Goal: Information Seeking & Learning: Compare options

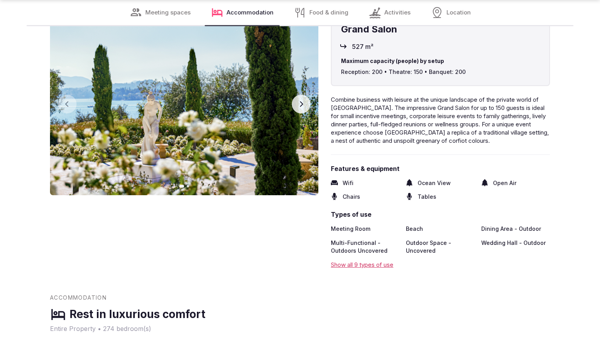
scroll to position [1236, 0]
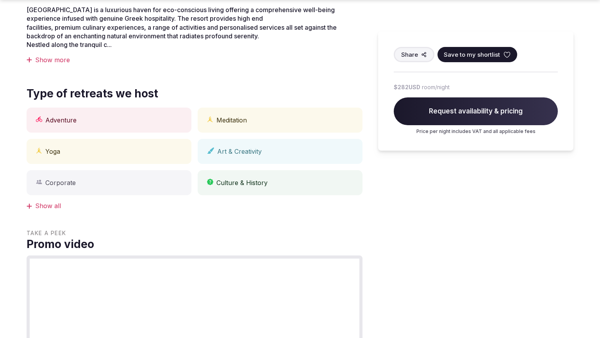
scroll to position [611, 0]
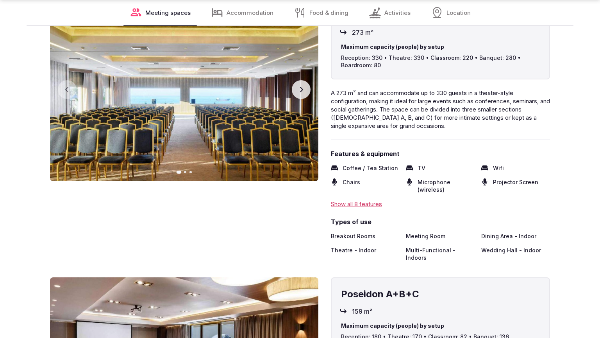
scroll to position [1236, 0]
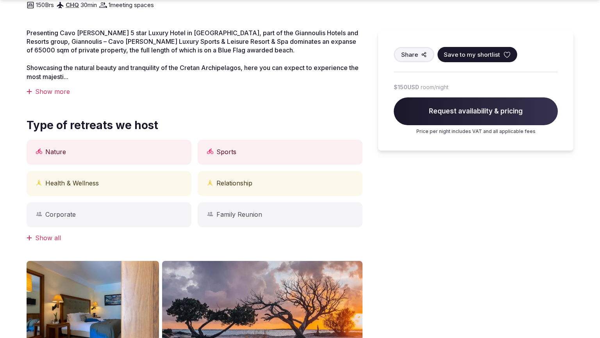
scroll to position [619, 0]
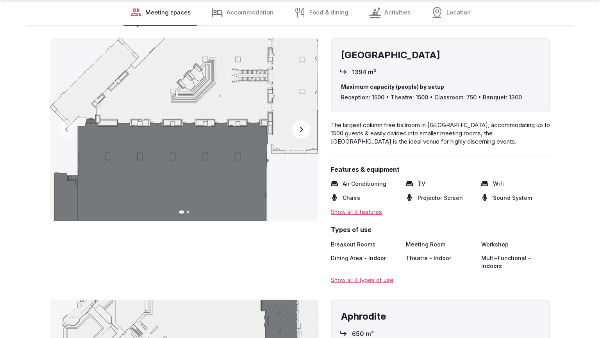
scroll to position [1236, 0]
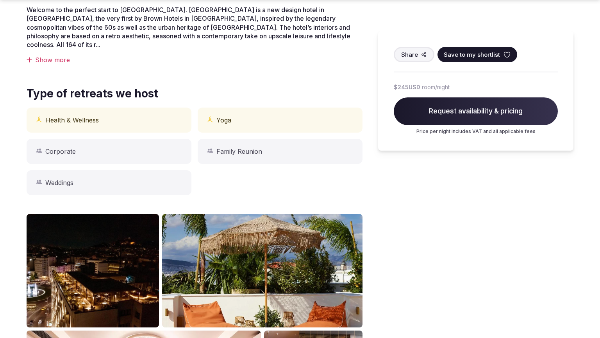
scroll to position [619, 0]
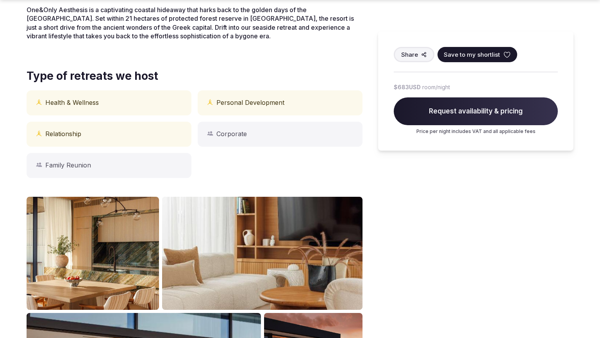
scroll to position [619, 0]
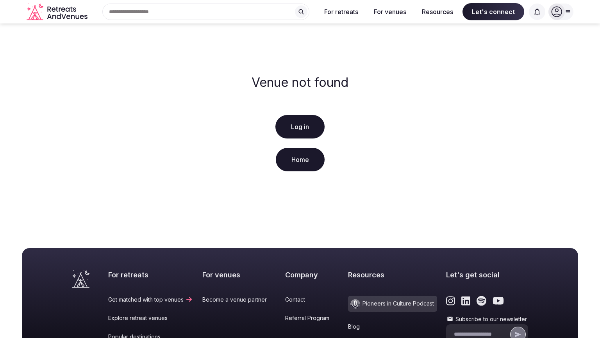
scroll to position [150, 0]
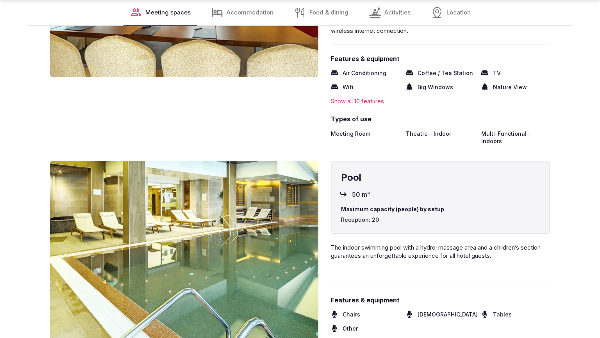
scroll to position [1236, 0]
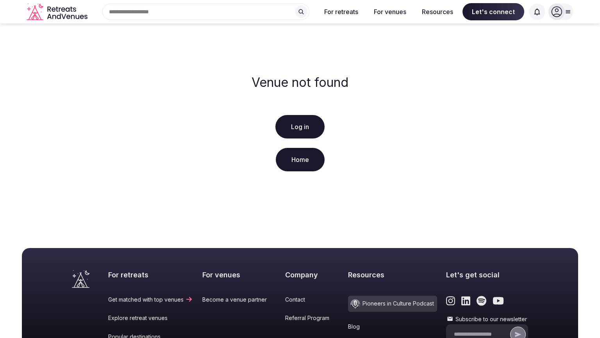
scroll to position [150, 0]
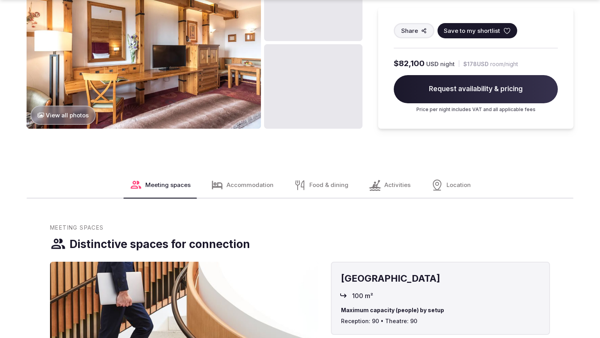
scroll to position [1262, 0]
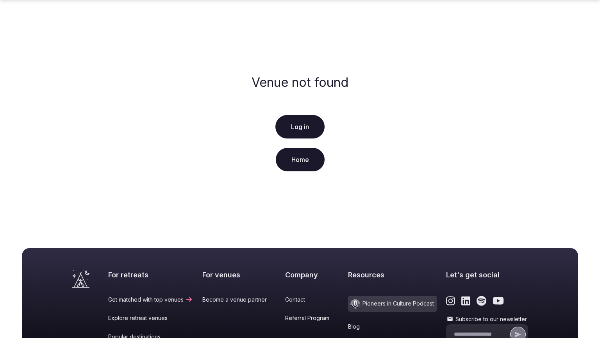
scroll to position [150, 0]
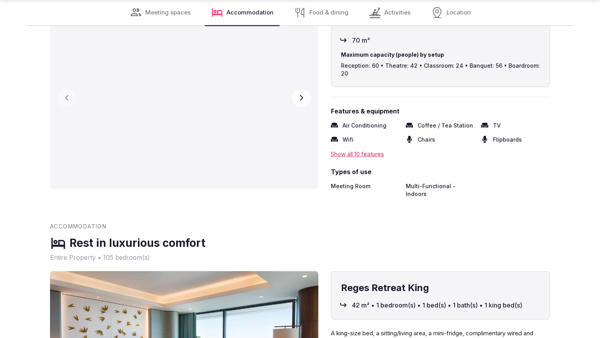
scroll to position [1236, 0]
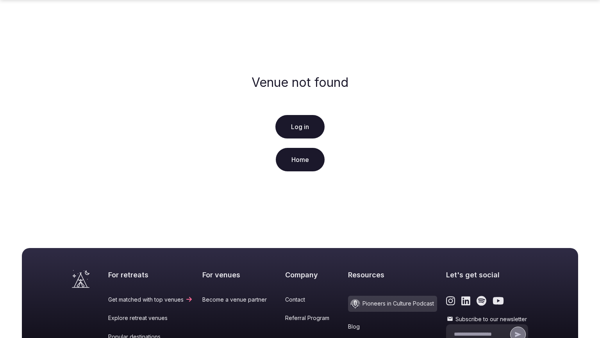
scroll to position [150, 0]
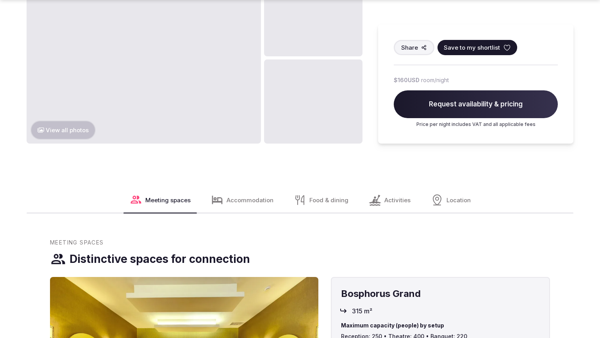
scroll to position [1259, 0]
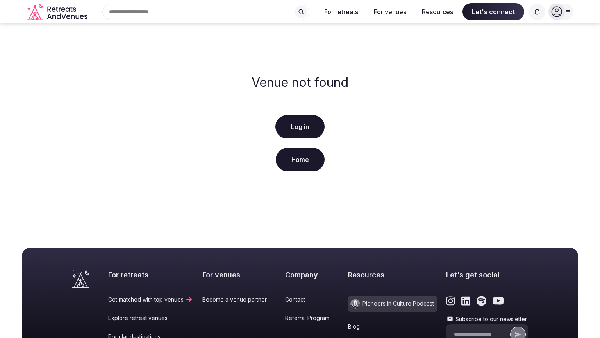
scroll to position [150, 0]
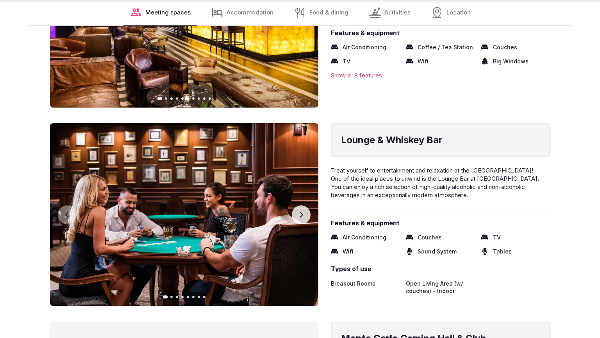
scroll to position [1209, 0]
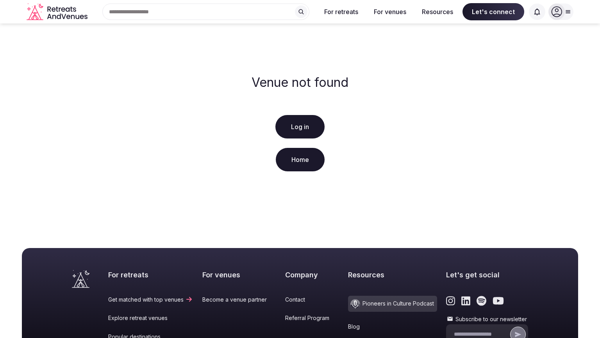
scroll to position [150, 0]
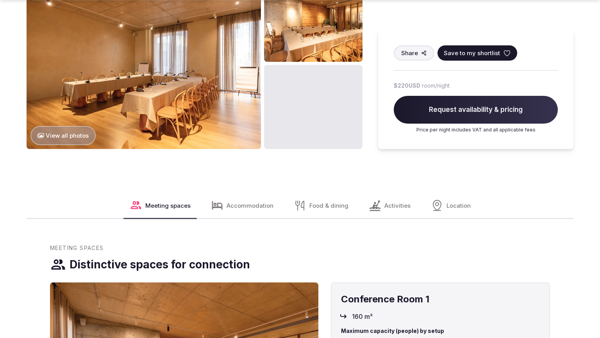
scroll to position [940, 0]
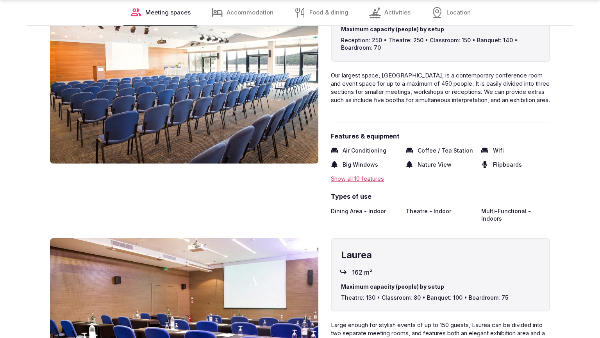
scroll to position [1236, 0]
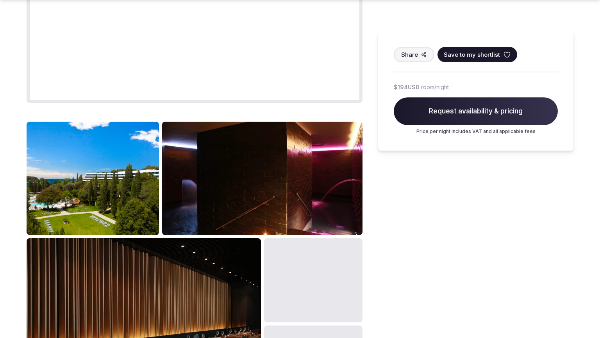
scroll to position [940, 0]
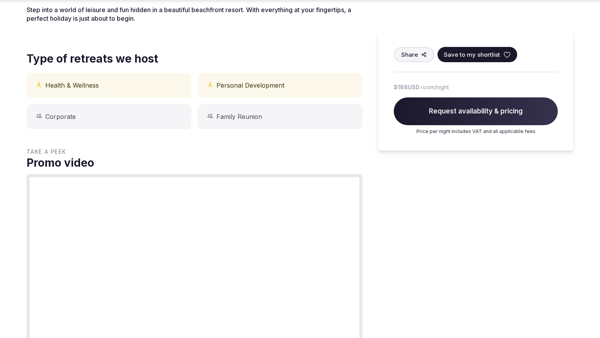
scroll to position [619, 0]
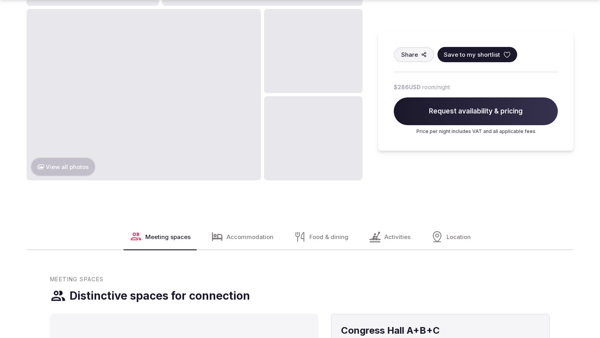
scroll to position [940, 0]
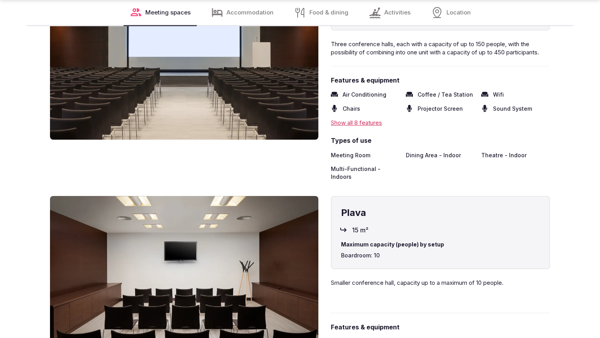
scroll to position [1236, 0]
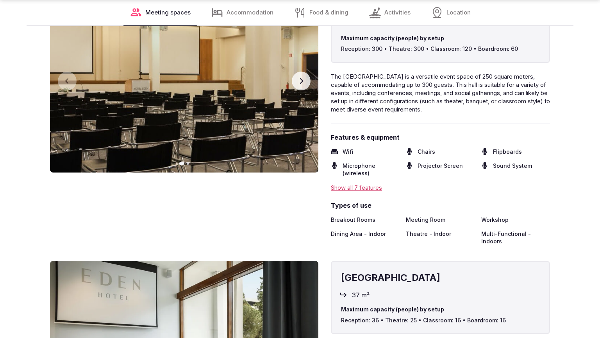
scroll to position [1236, 0]
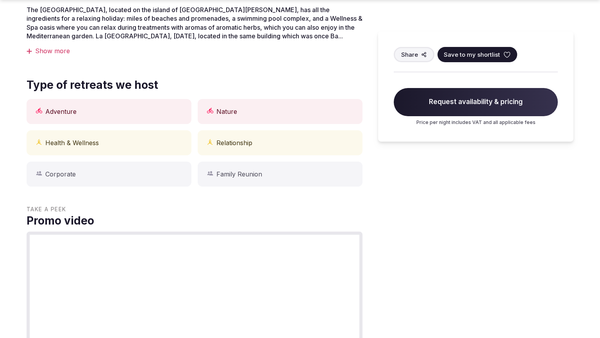
scroll to position [619, 0]
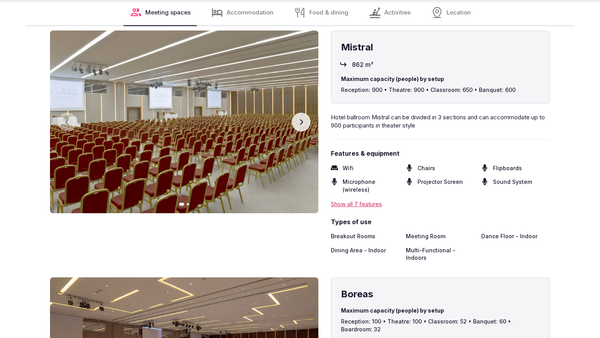
scroll to position [1212, 0]
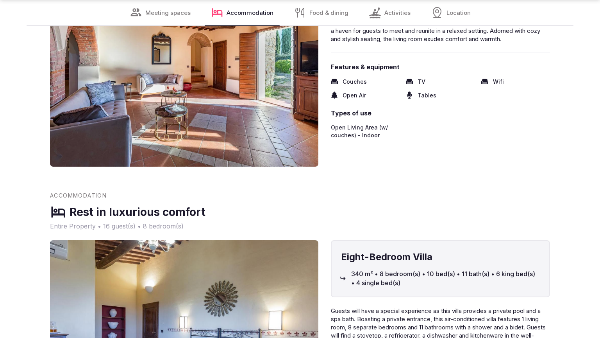
scroll to position [1236, 0]
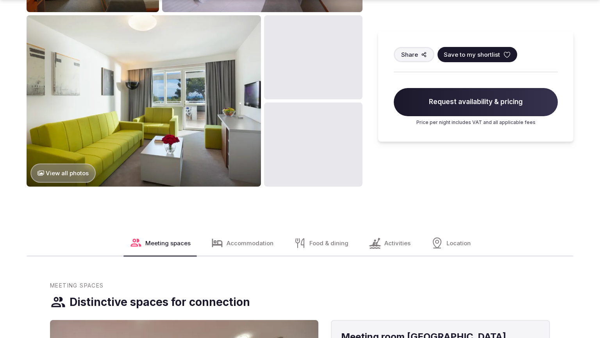
scroll to position [940, 0]
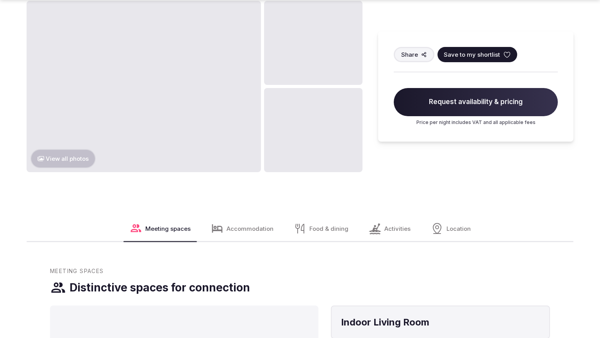
scroll to position [940, 0]
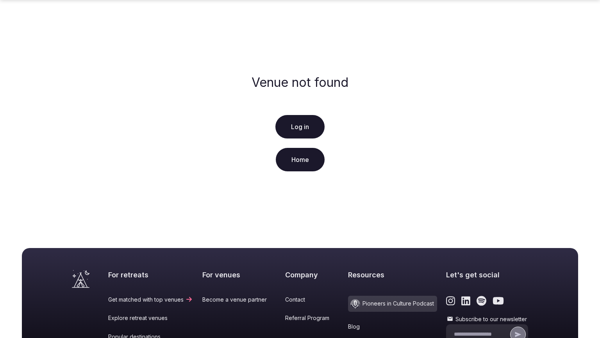
scroll to position [150, 0]
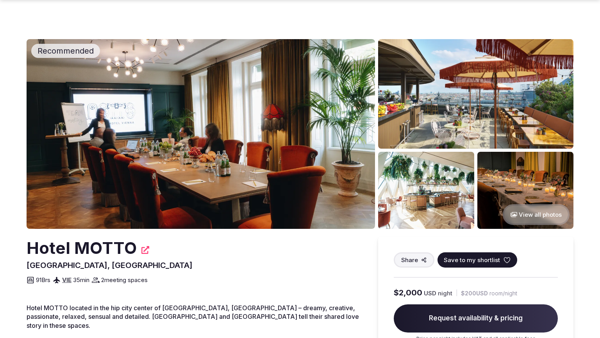
scroll to position [619, 0]
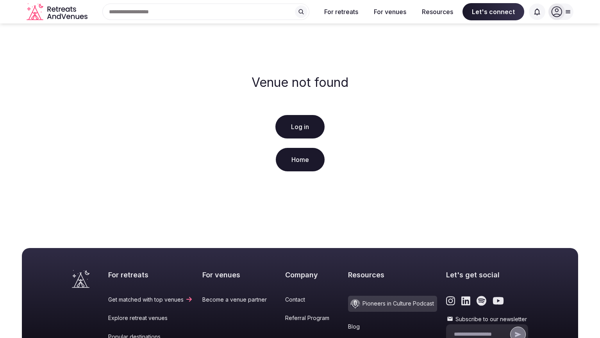
scroll to position [150, 0]
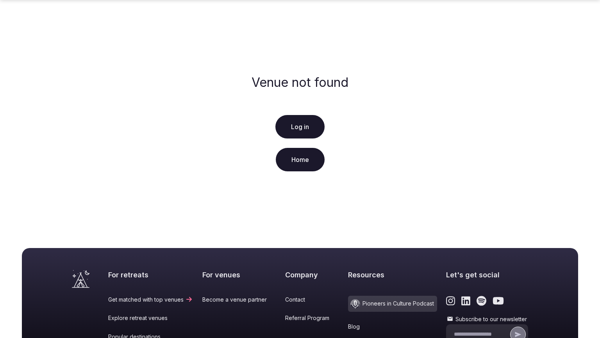
scroll to position [150, 0]
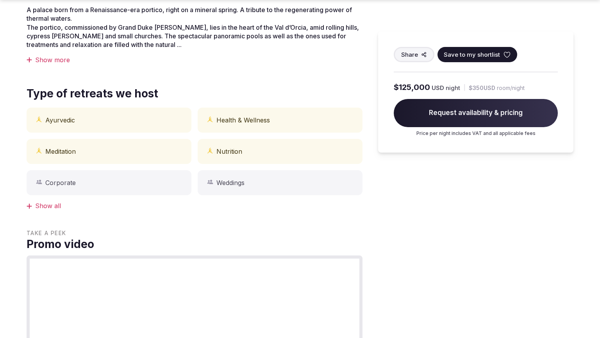
scroll to position [619, 0]
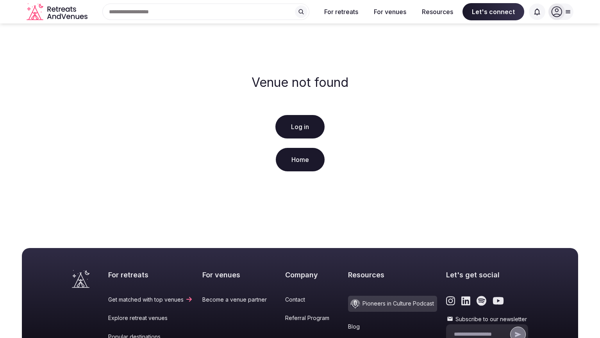
scroll to position [150, 0]
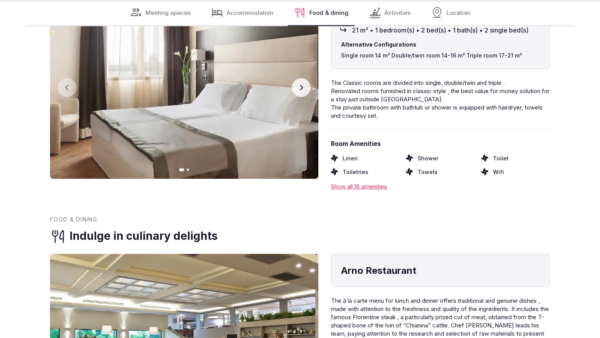
scroll to position [1209, 0]
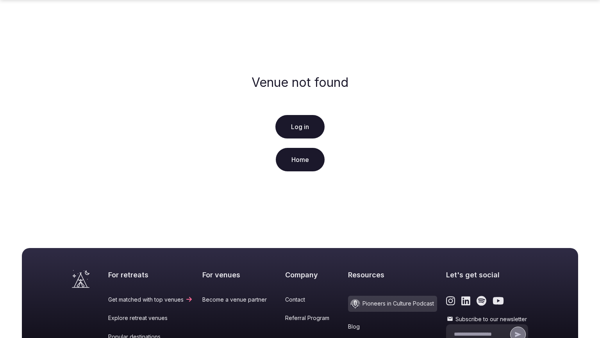
scroll to position [150, 0]
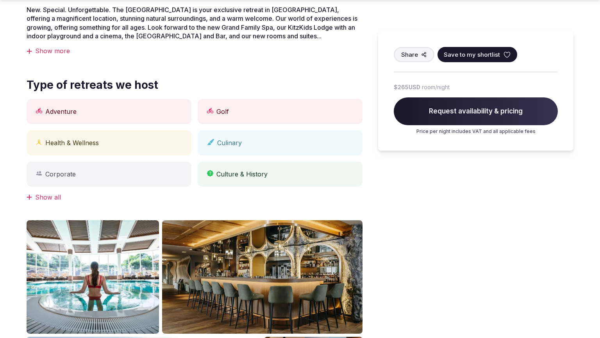
scroll to position [619, 0]
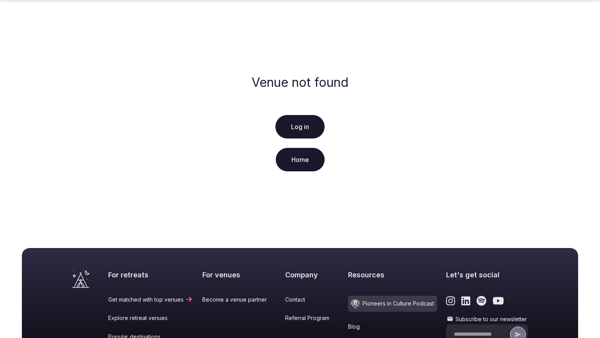
scroll to position [150, 0]
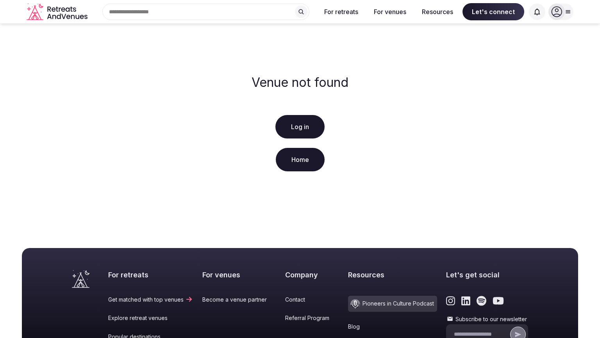
scroll to position [150, 0]
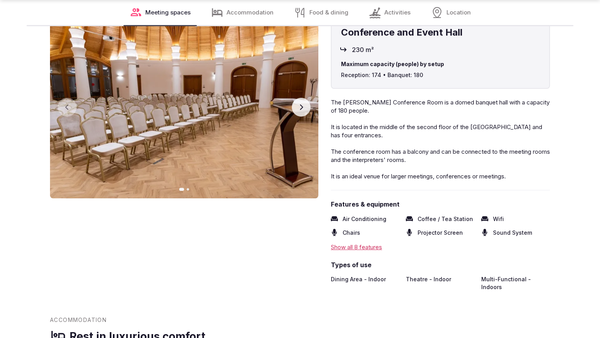
scroll to position [914, 0]
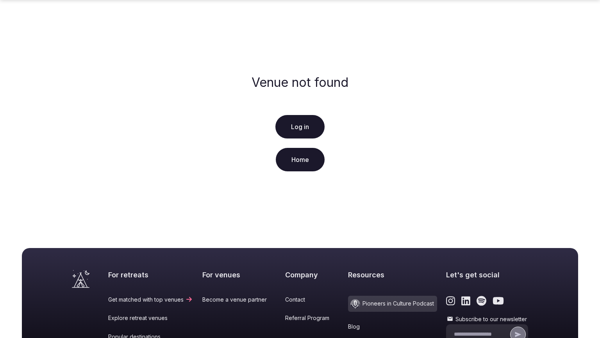
scroll to position [150, 0]
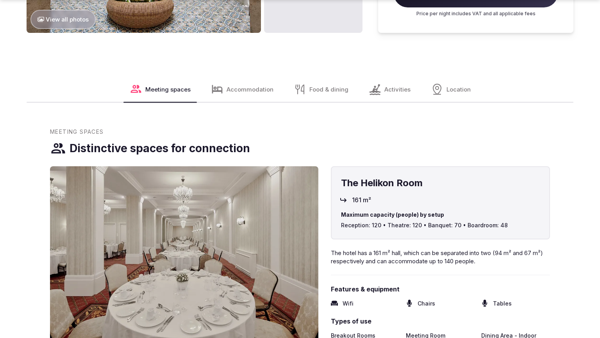
scroll to position [1262, 0]
